Goal: Information Seeking & Learning: Learn about a topic

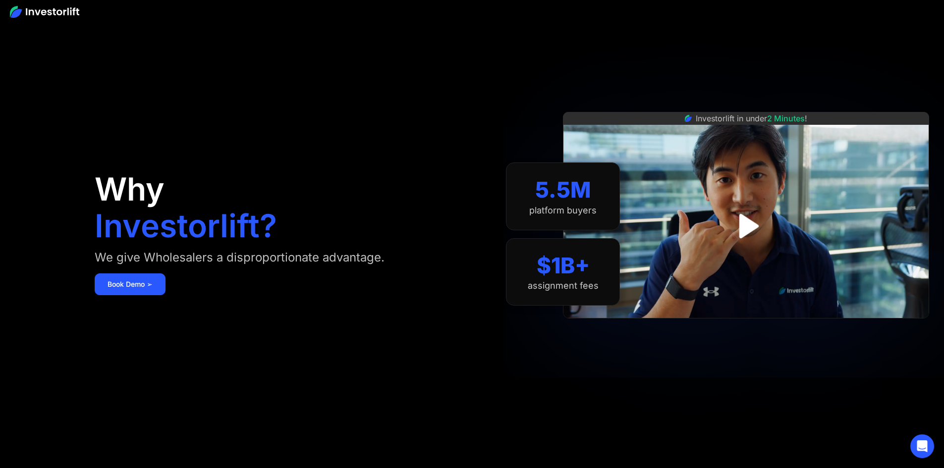
click at [59, 12] on img at bounding box center [44, 12] width 69 height 12
click at [59, 9] on img at bounding box center [44, 12] width 69 height 12
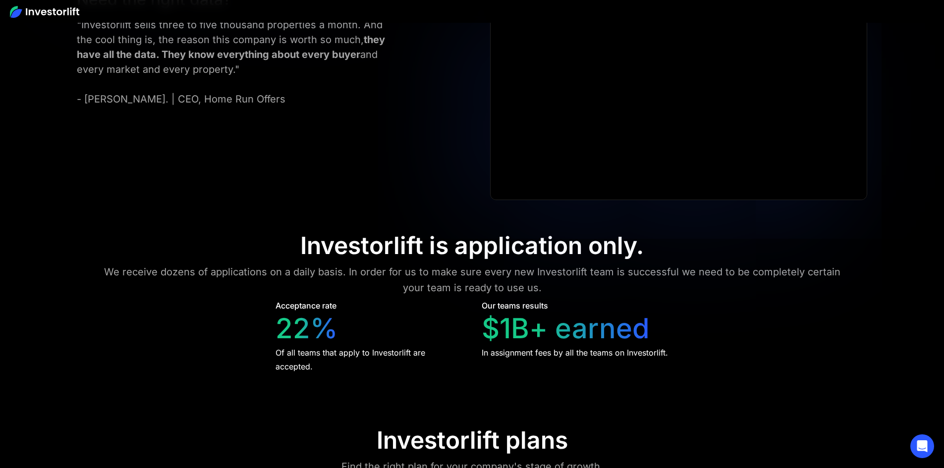
scroll to position [4476, 0]
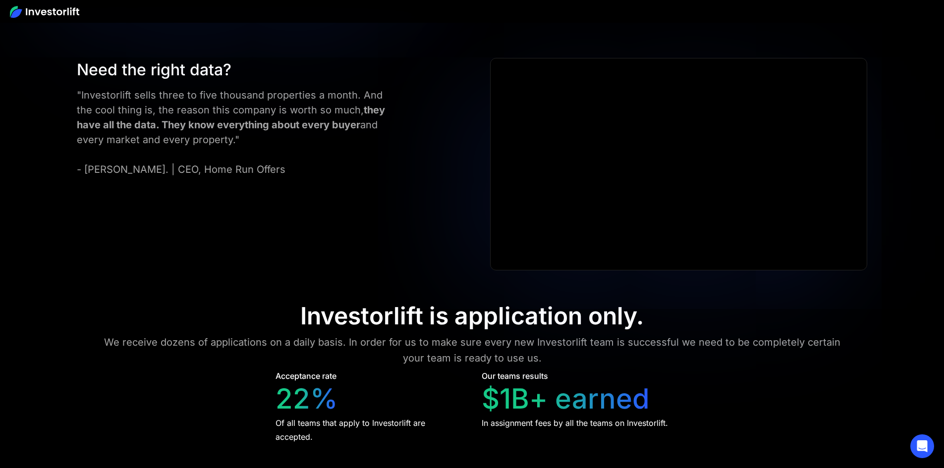
drag, startPoint x: 365, startPoint y: 253, endPoint x: 334, endPoint y: 255, distance: 30.8
drag, startPoint x: 338, startPoint y: 257, endPoint x: 364, endPoint y: 254, distance: 27.0
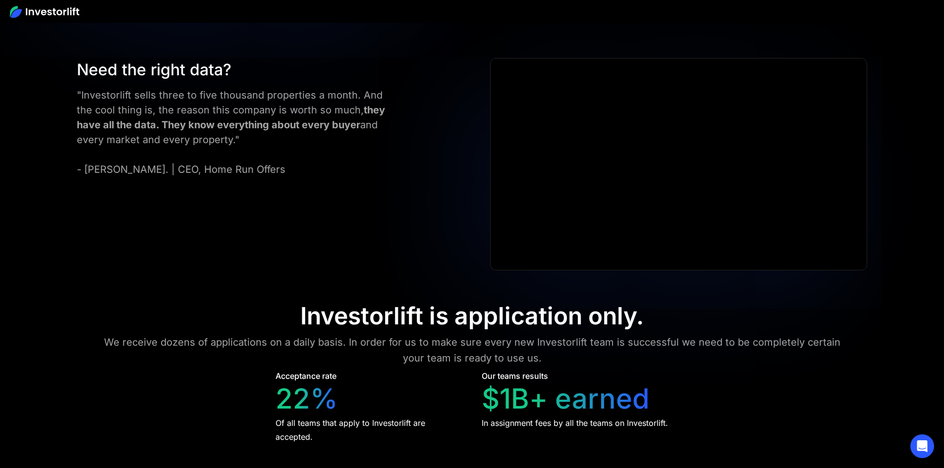
drag, startPoint x: 367, startPoint y: 252, endPoint x: 319, endPoint y: 257, distance: 47.9
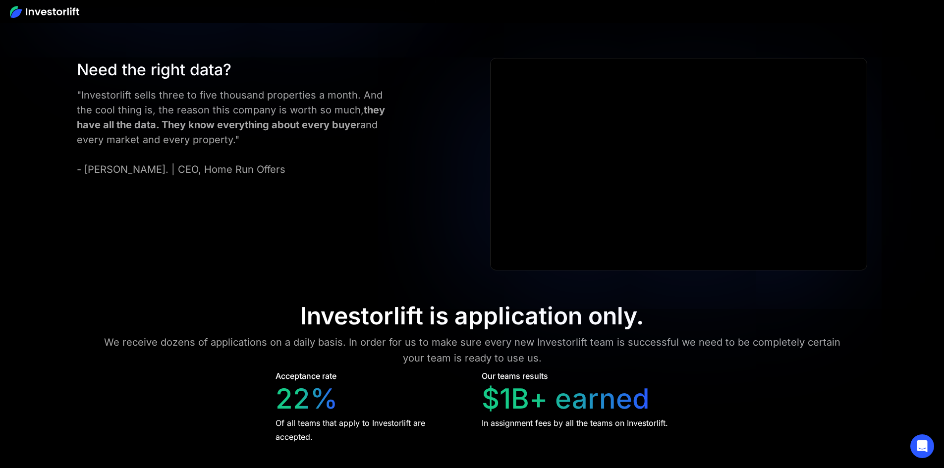
drag, startPoint x: 373, startPoint y: 254, endPoint x: 267, endPoint y: 272, distance: 107.2
drag, startPoint x: 331, startPoint y: 254, endPoint x: 418, endPoint y: 249, distance: 86.9
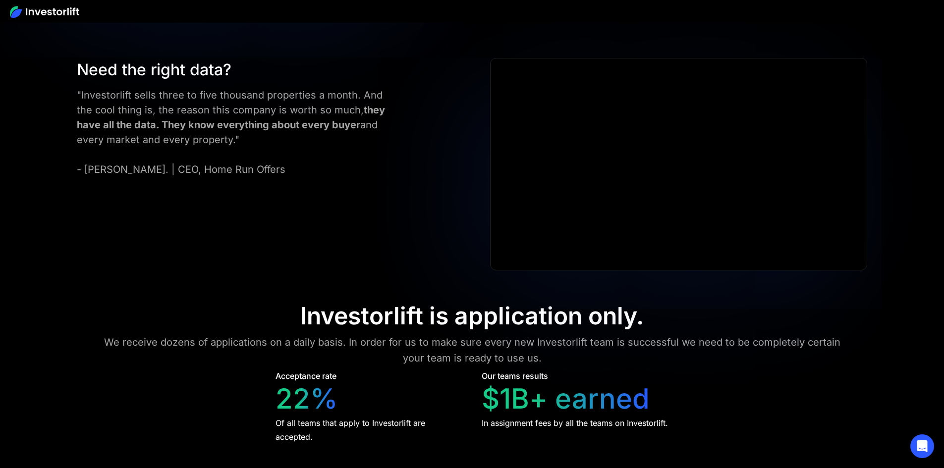
drag, startPoint x: 365, startPoint y: 255, endPoint x: 324, endPoint y: 260, distance: 41.0
drag, startPoint x: 559, startPoint y: 193, endPoint x: 489, endPoint y: 195, distance: 69.9
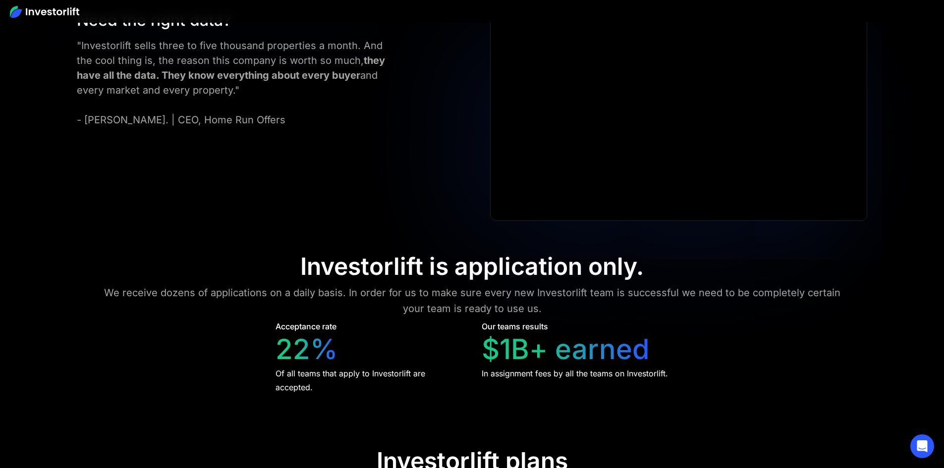
scroll to position [4427, 0]
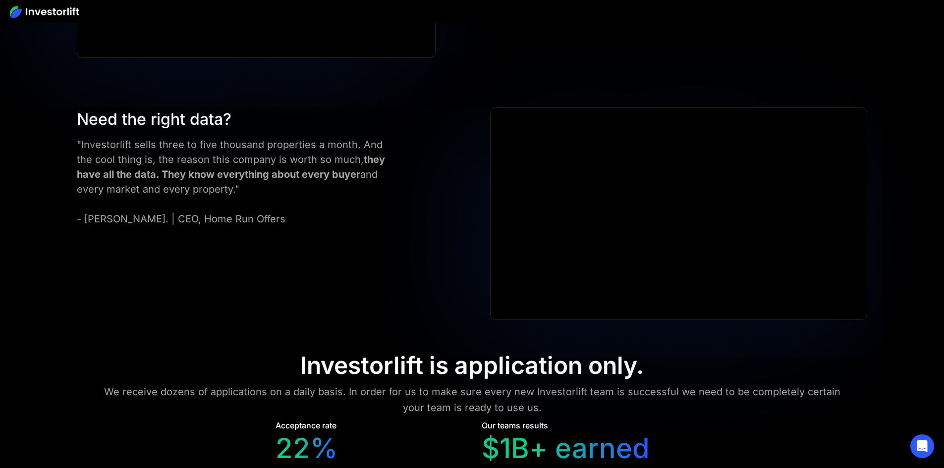
drag, startPoint x: 759, startPoint y: 228, endPoint x: 698, endPoint y: 230, distance: 61.0
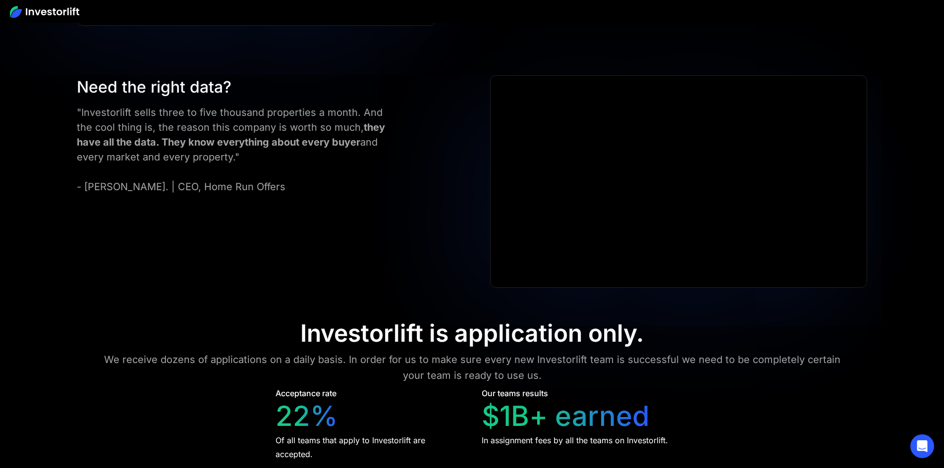
scroll to position [4476, 0]
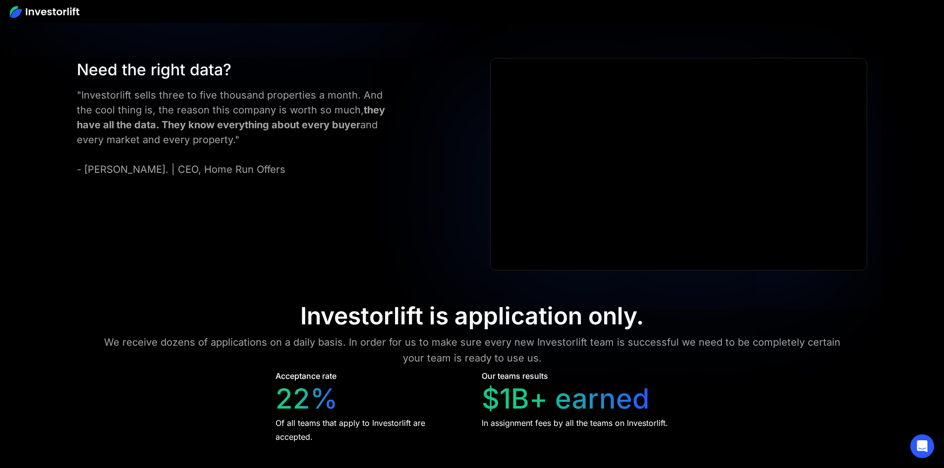
drag, startPoint x: 392, startPoint y: 192, endPoint x: 284, endPoint y: 183, distance: 108.4
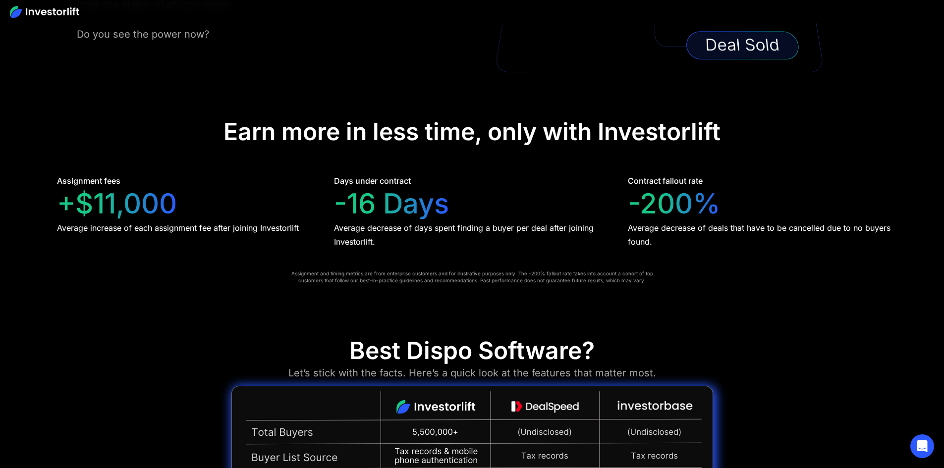
scroll to position [1997, 0]
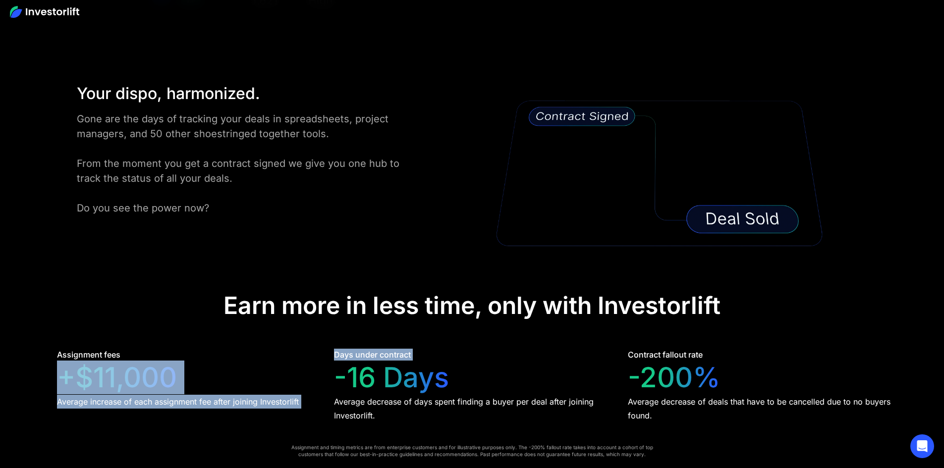
drag, startPoint x: 127, startPoint y: 207, endPoint x: 360, endPoint y: 213, distance: 233.1
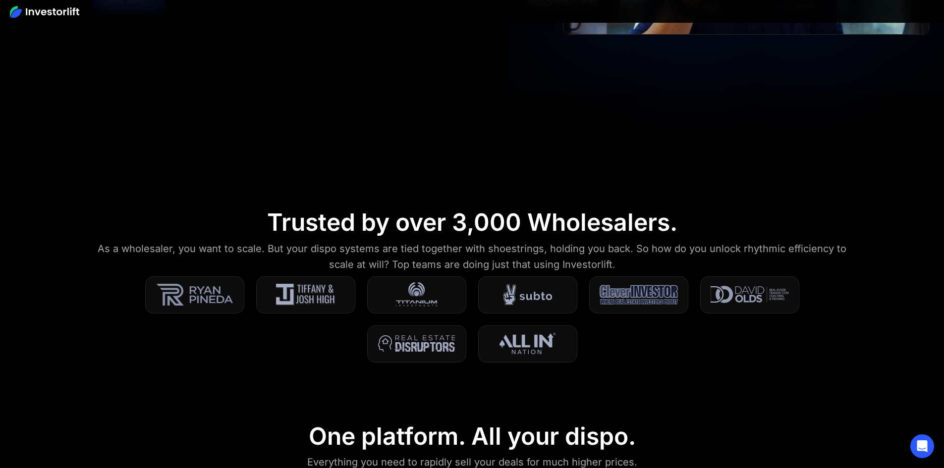
scroll to position [347, 0]
